Goal: Transaction & Acquisition: Purchase product/service

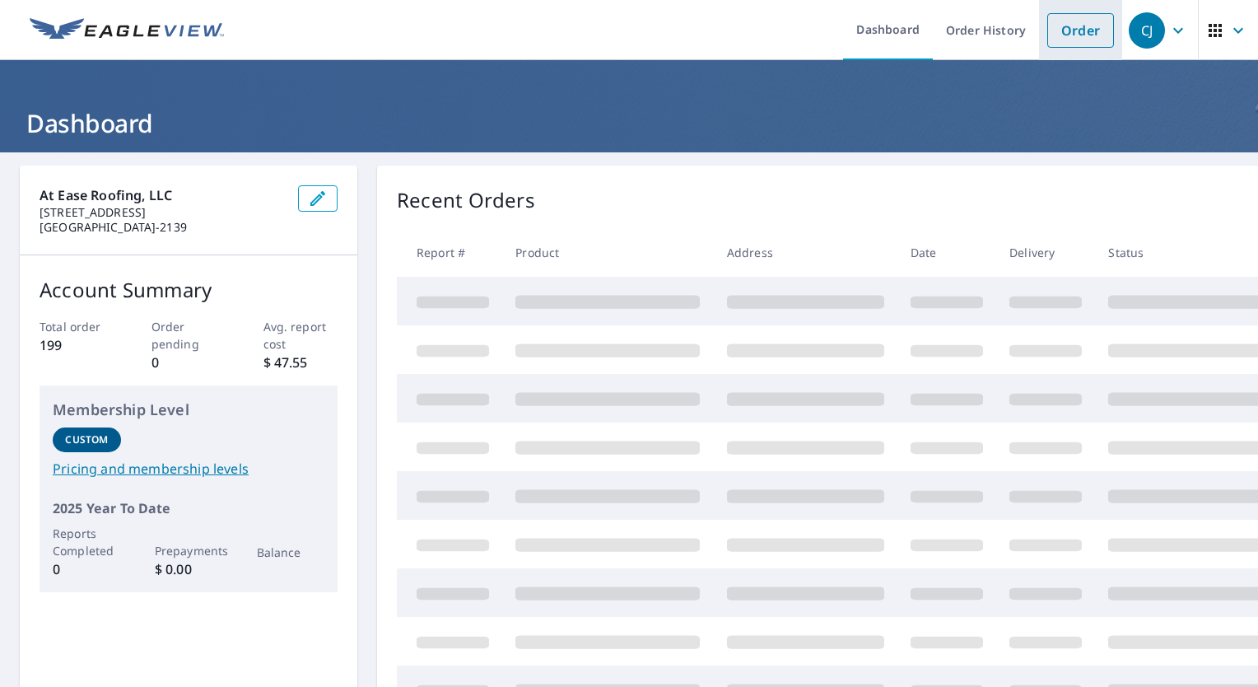
click at [1079, 33] on link "Order" at bounding box center [1080, 30] width 67 height 35
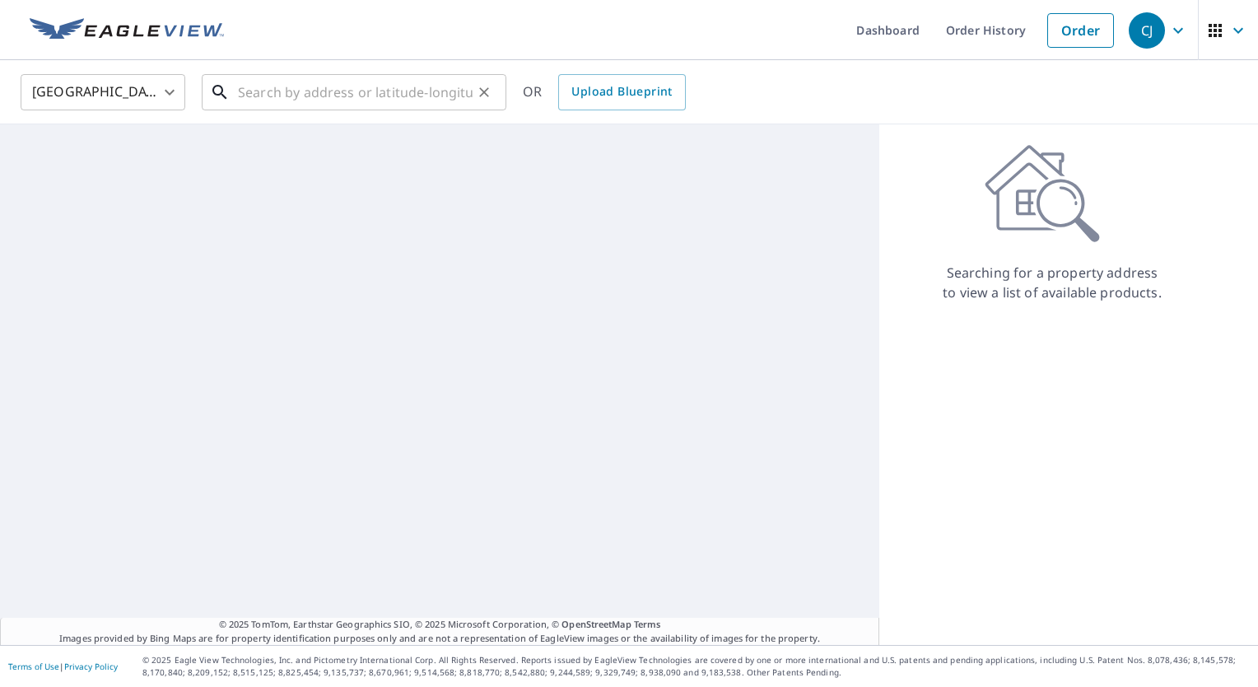
click at [283, 94] on input "text" at bounding box center [355, 92] width 235 height 46
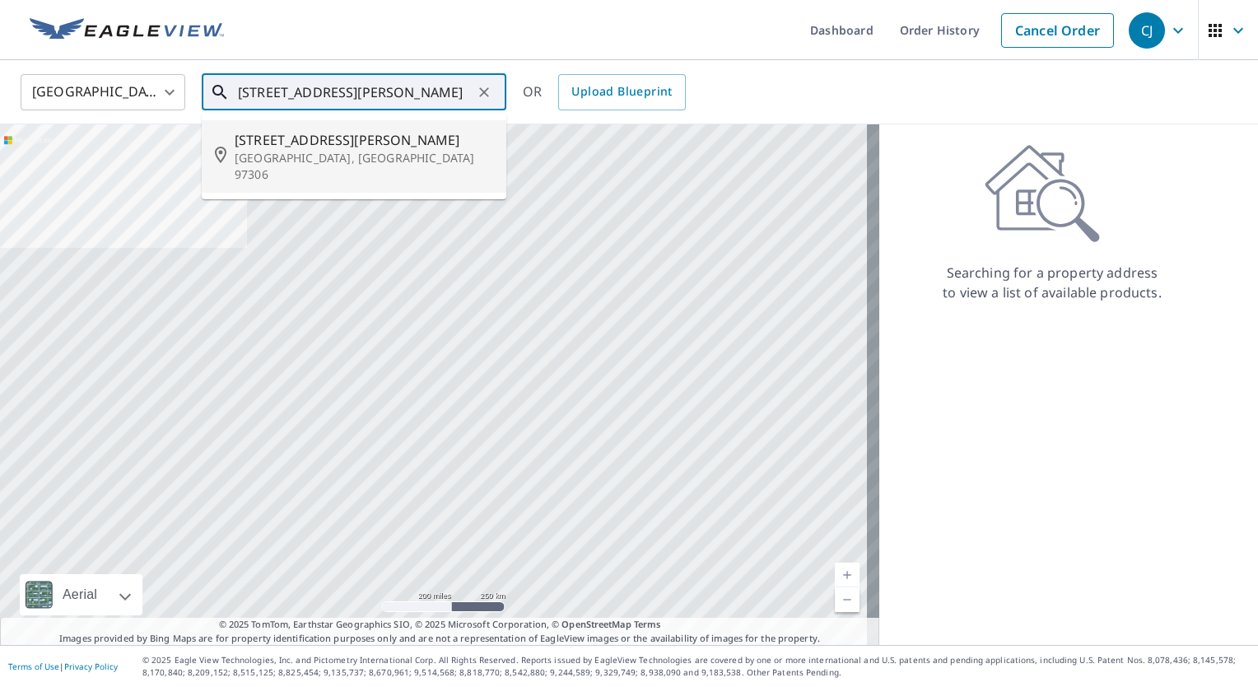
click at [261, 150] on p "[GEOGRAPHIC_DATA], [GEOGRAPHIC_DATA] 97306" at bounding box center [364, 166] width 259 height 33
type input "[STREET_ADDRESS][PERSON_NAME]"
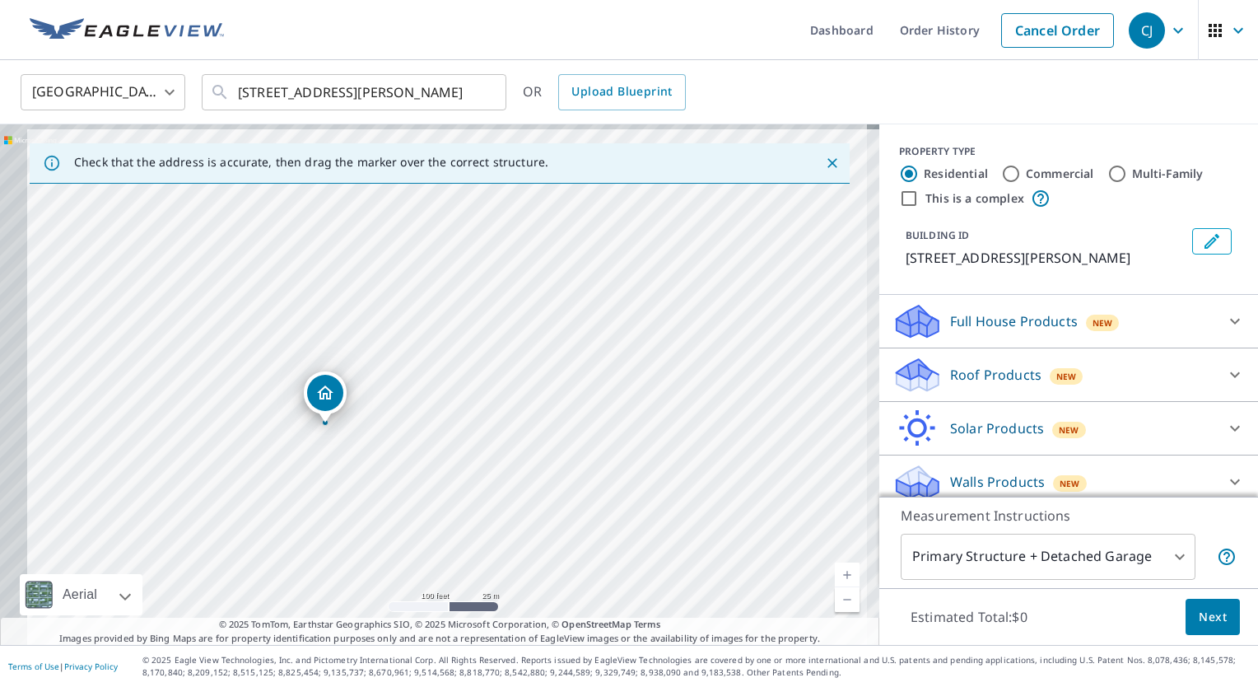
drag, startPoint x: 524, startPoint y: 406, endPoint x: 678, endPoint y: 410, distance: 154.0
click at [673, 417] on div "[STREET_ADDRESS][PERSON_NAME]" at bounding box center [439, 384] width 879 height 520
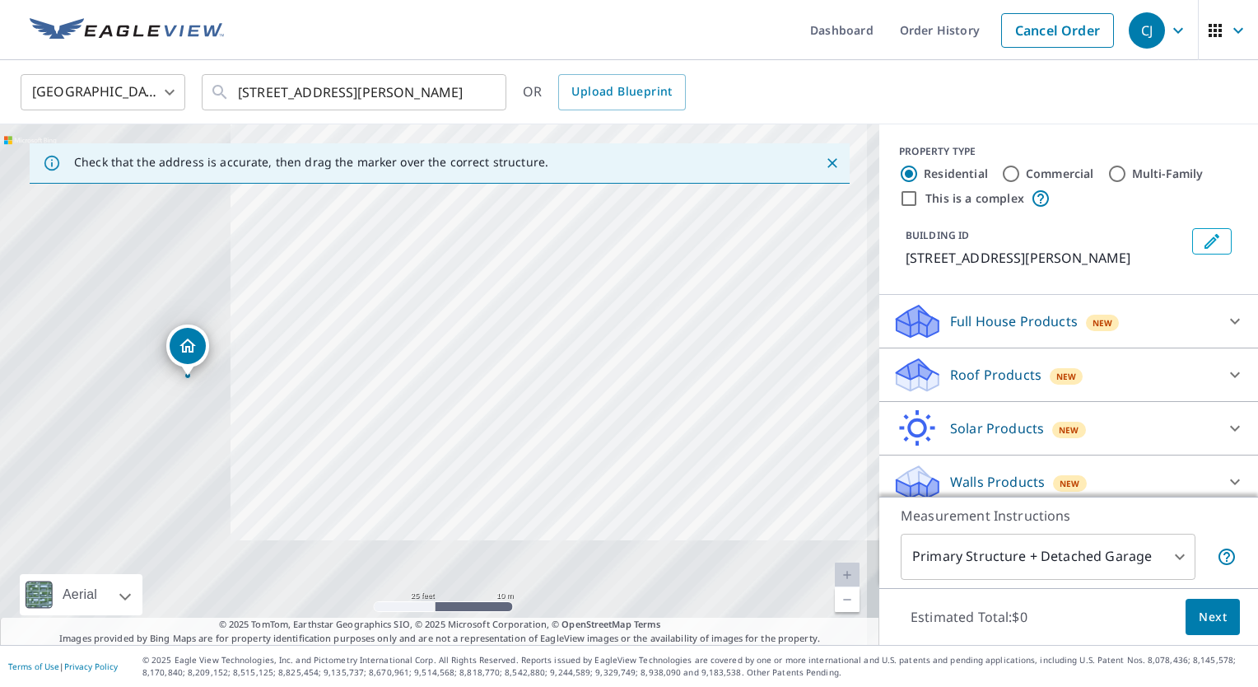
drag, startPoint x: 504, startPoint y: 431, endPoint x: 1008, endPoint y: 165, distance: 569.7
click at [1008, 165] on div "Check that the address is accurate, then drag the marker over the correct struc…" at bounding box center [629, 384] width 1258 height 520
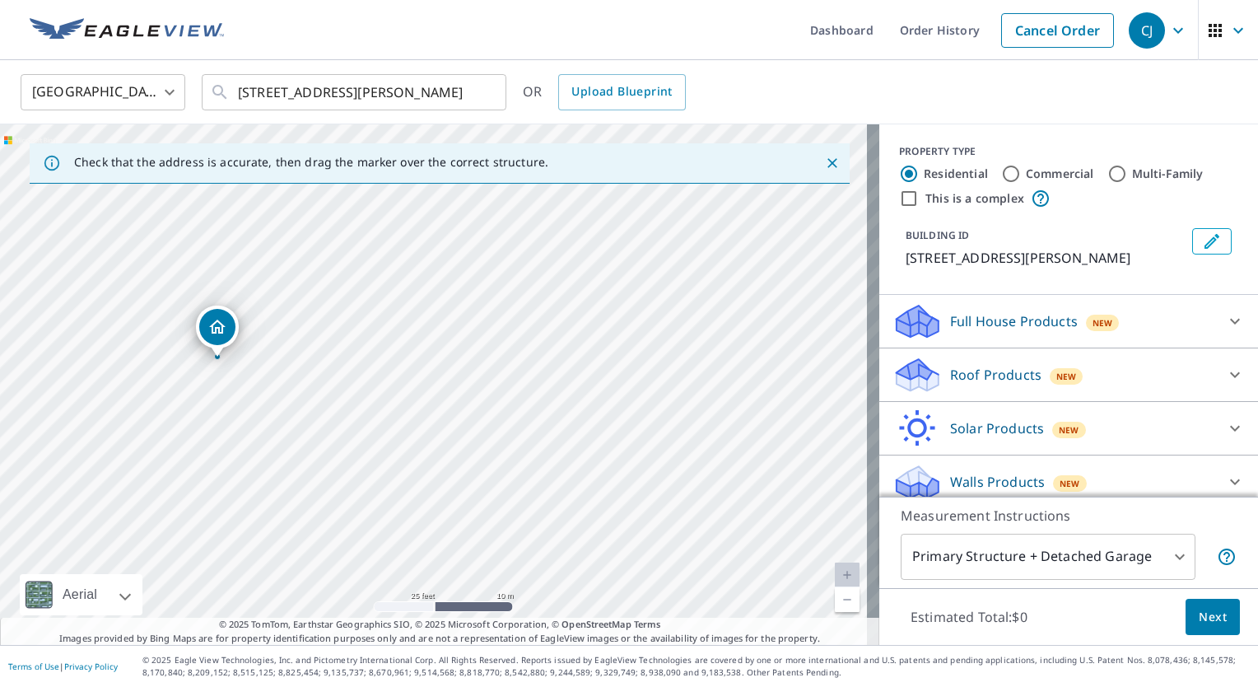
click at [1225, 374] on icon at bounding box center [1235, 375] width 20 height 20
click at [892, 426] on div "Premium $24.25 - $75.5" at bounding box center [1068, 417] width 352 height 47
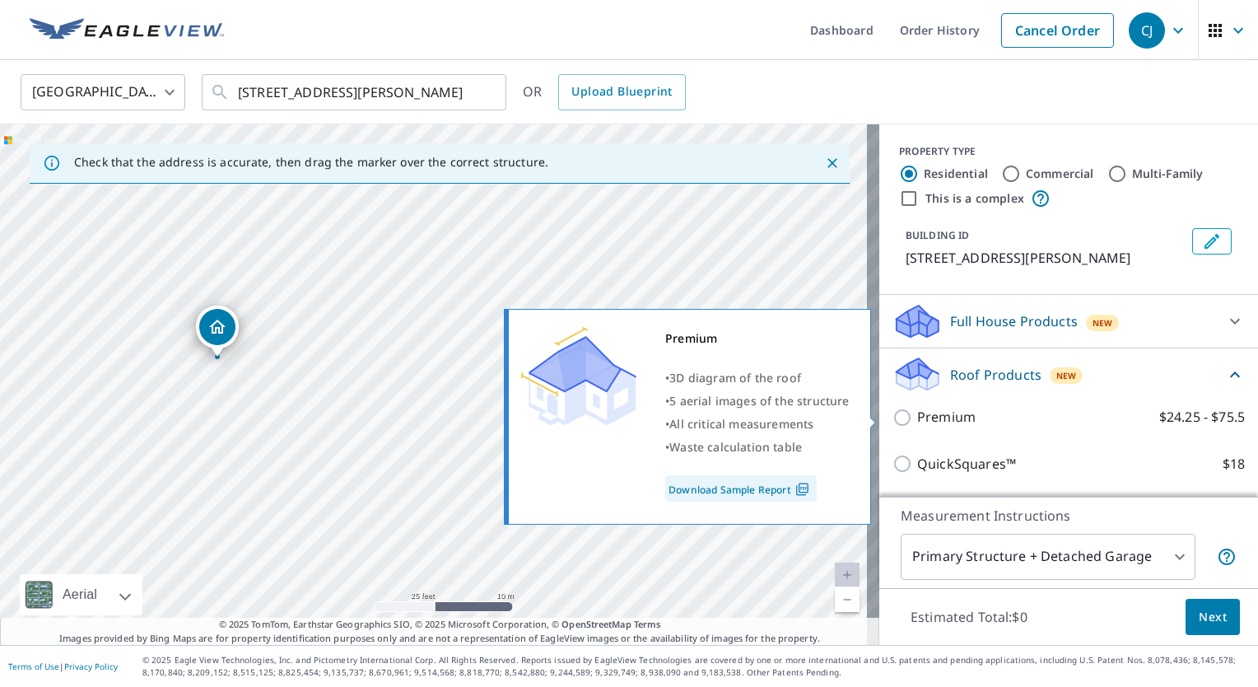
click at [892, 420] on input "Premium $24.25 - $75.5" at bounding box center [904, 418] width 25 height 20
checkbox input "true"
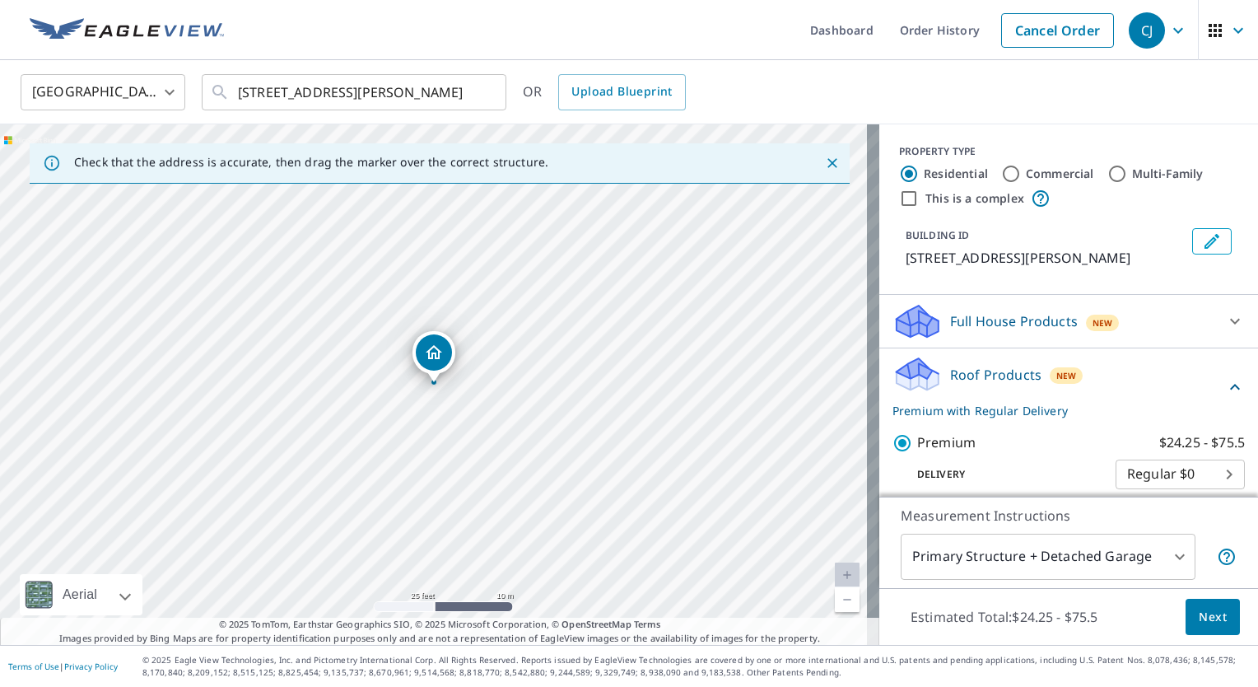
click at [1152, 552] on body "CJ CJ Dashboard Order History Cancel Order CJ [GEOGRAPHIC_DATA] [GEOGRAPHIC_DAT…" at bounding box center [629, 343] width 1258 height 687
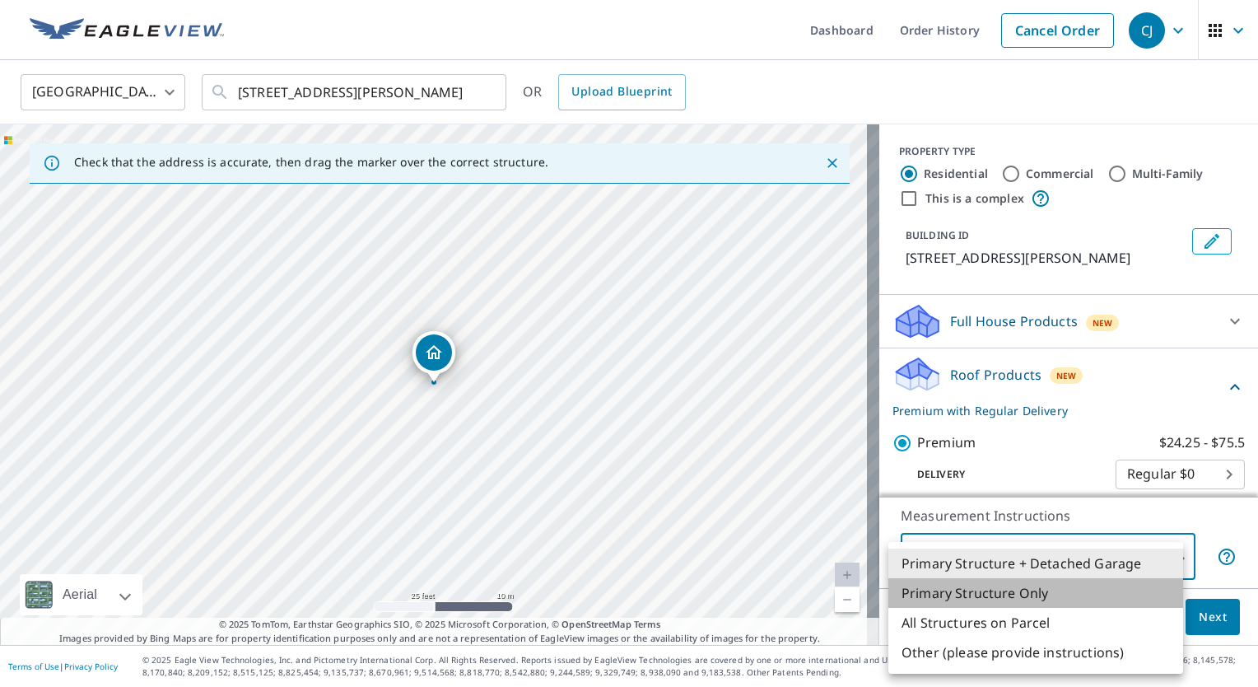
click at [994, 588] on li "Primary Structure Only" at bounding box center [1035, 593] width 295 height 30
type input "2"
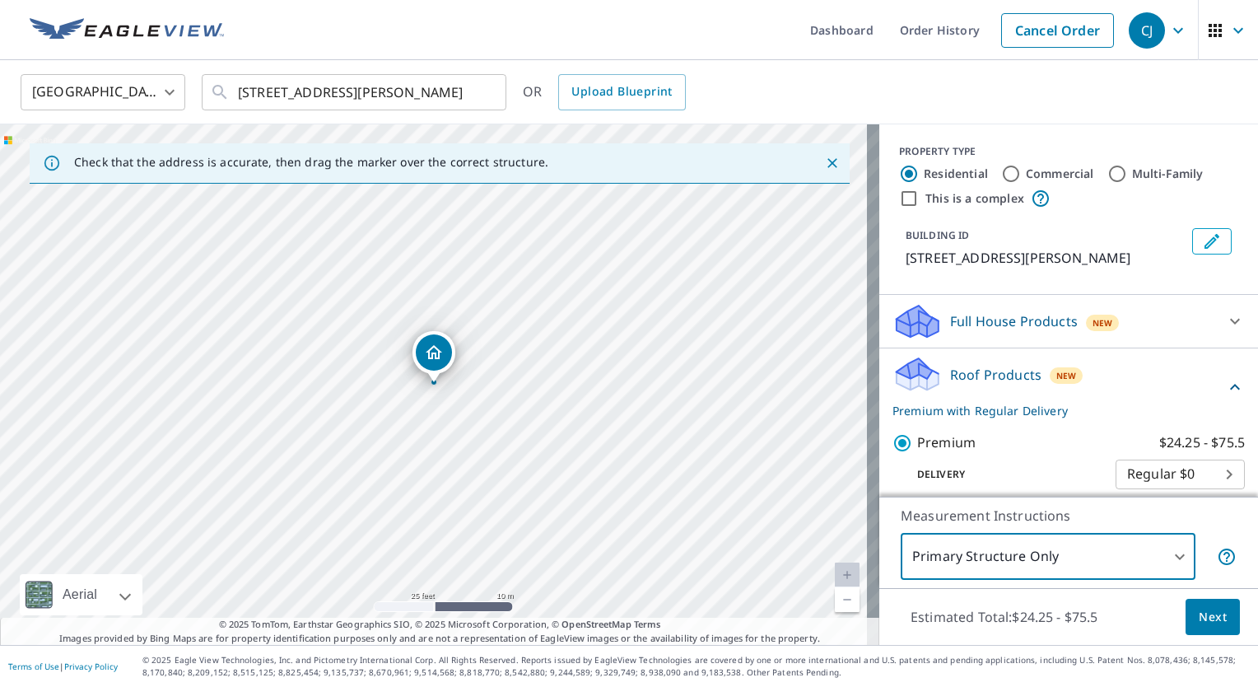
click at [1209, 615] on span "Next" at bounding box center [1213, 617] width 28 height 21
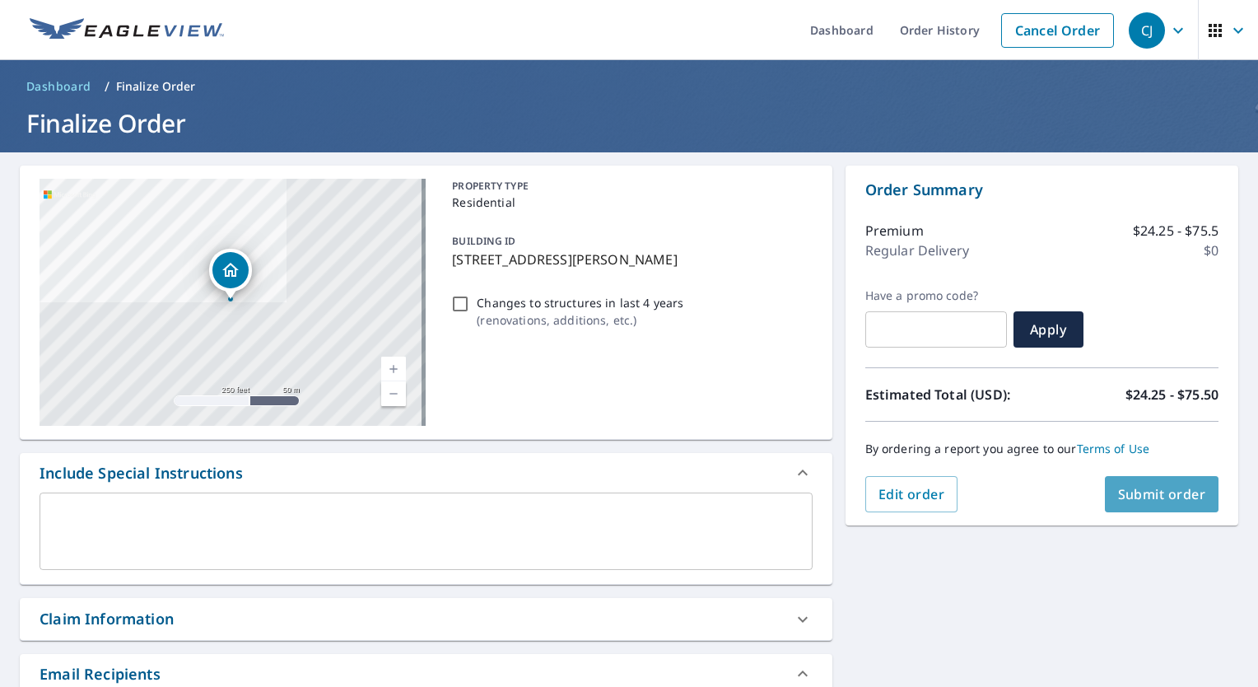
click at [1178, 499] on span "Submit order" at bounding box center [1162, 494] width 88 height 18
checkbox input "true"
